Goal: Task Accomplishment & Management: Manage account settings

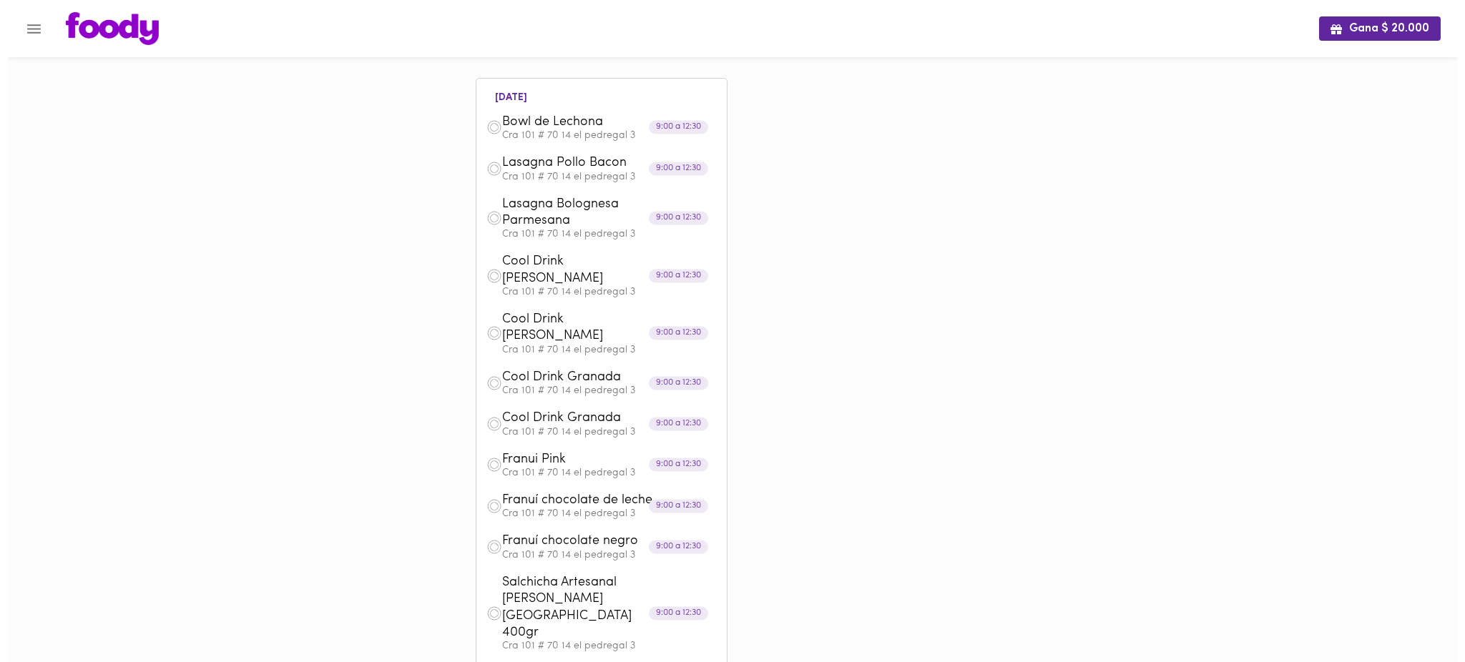
scroll to position [531, 0]
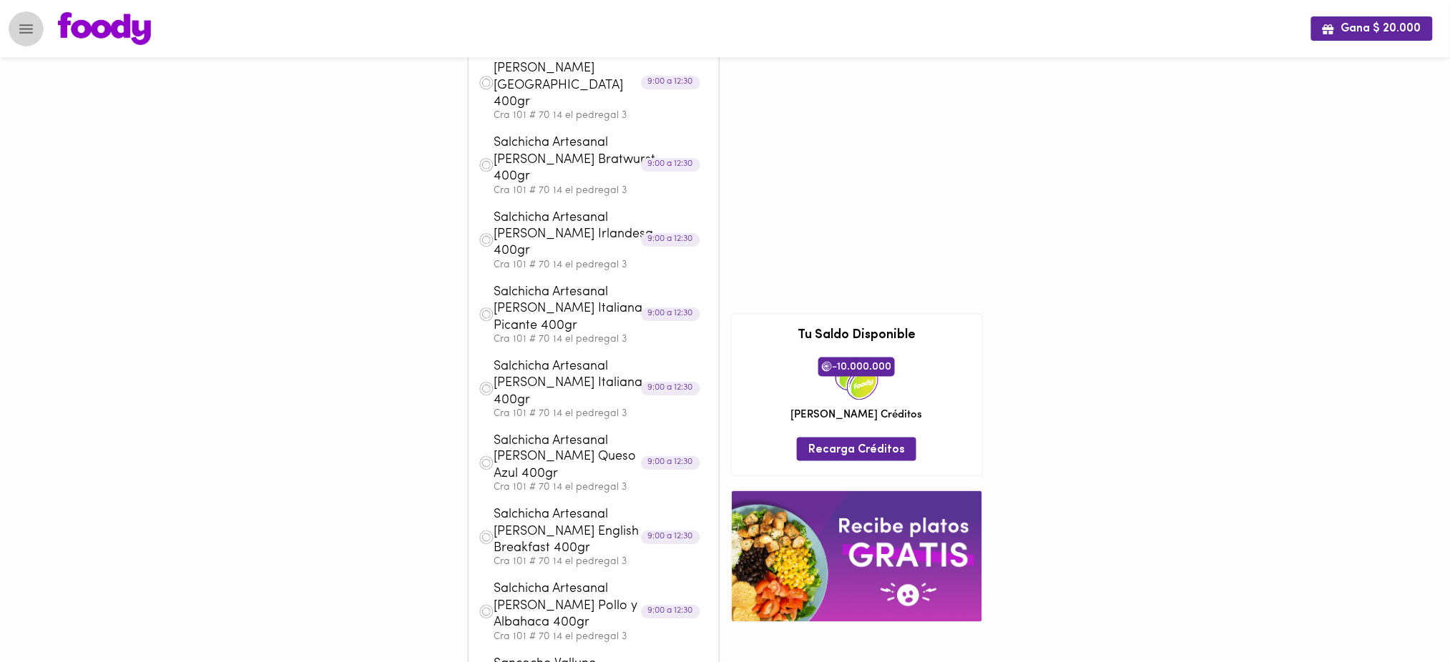
click at [29, 34] on icon "Menu" at bounding box center [26, 29] width 18 height 18
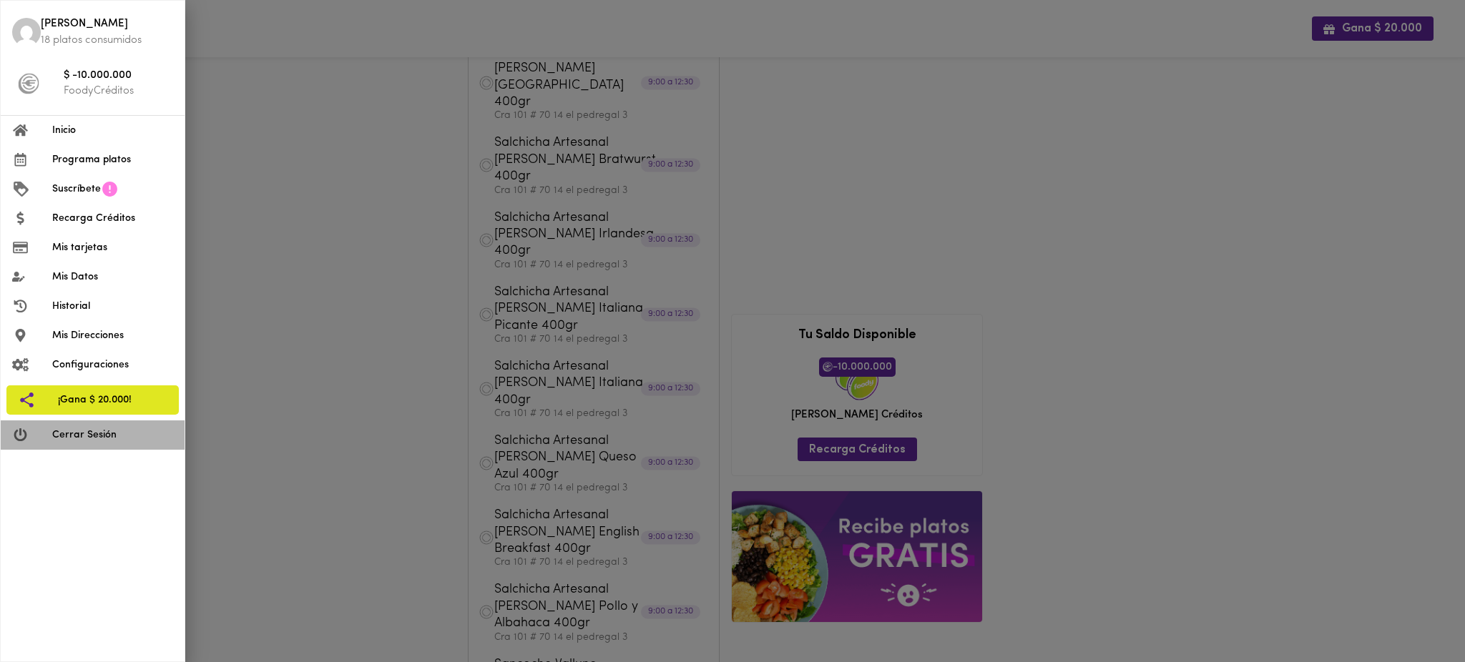
click at [89, 444] on li "Cerrar Sesión" at bounding box center [93, 435] width 184 height 29
